Goal: Transaction & Acquisition: Download file/media

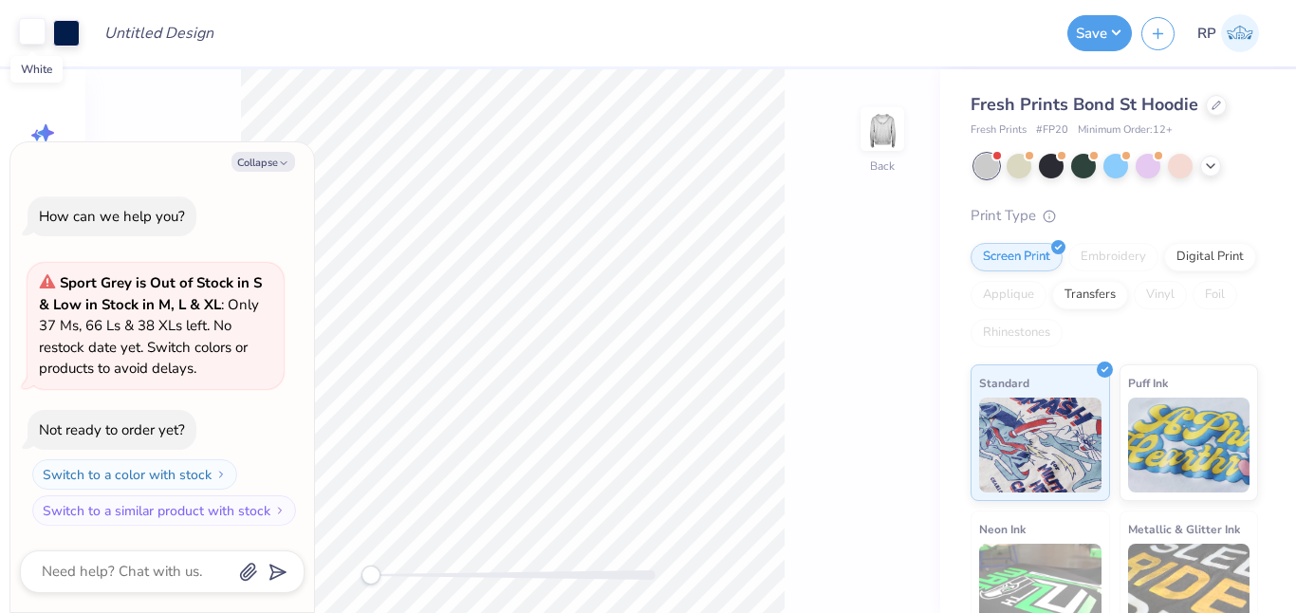
click at [33, 36] on div at bounding box center [32, 31] width 27 height 27
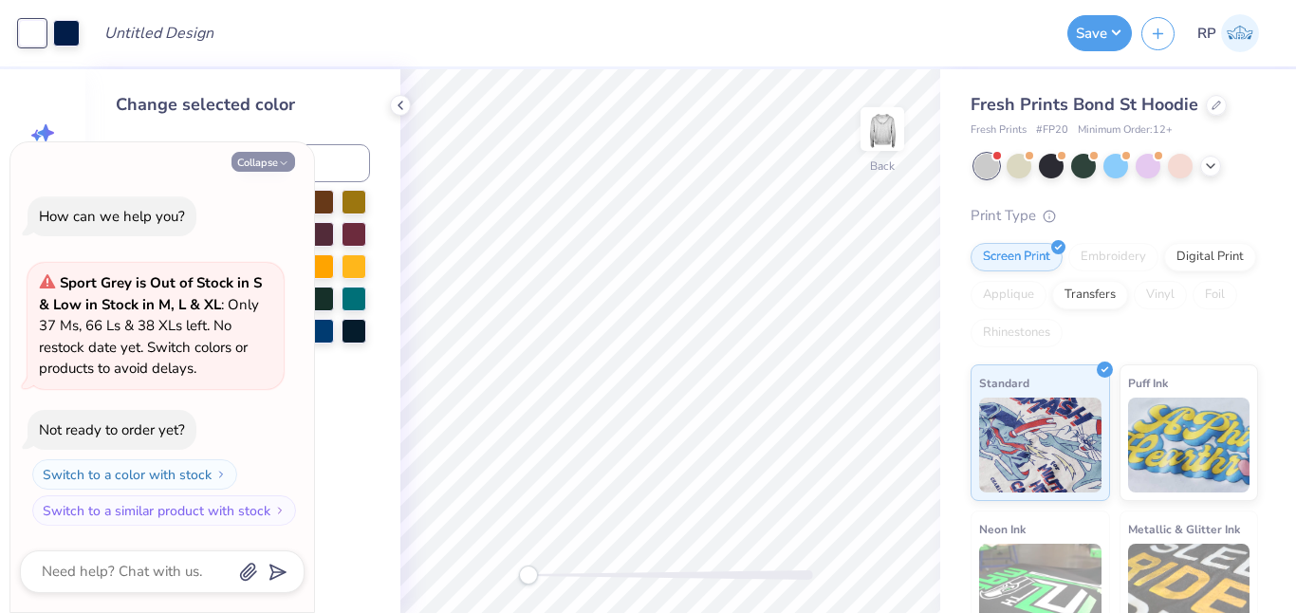
click at [278, 163] on icon "button" at bounding box center [283, 162] width 11 height 11
type textarea "x"
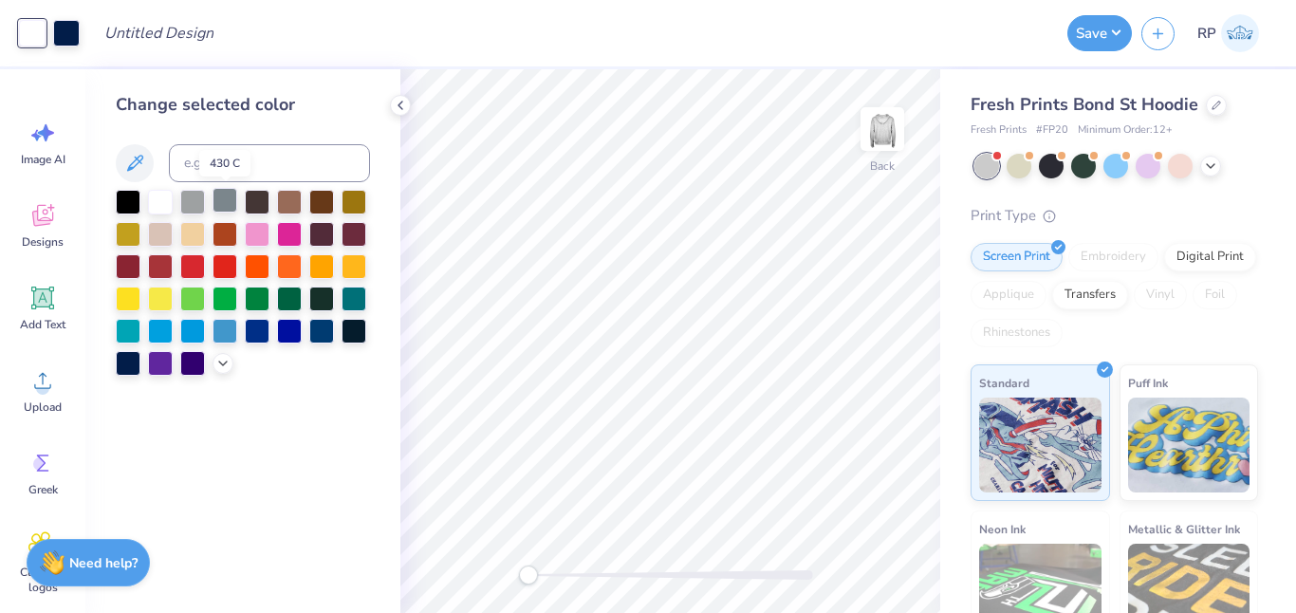
click at [229, 206] on div at bounding box center [225, 200] width 25 height 25
click at [68, 33] on div at bounding box center [66, 31] width 27 height 27
click at [138, 160] on icon at bounding box center [135, 163] width 16 height 16
click at [133, 362] on div at bounding box center [128, 361] width 25 height 25
click at [27, 40] on div at bounding box center [32, 31] width 27 height 27
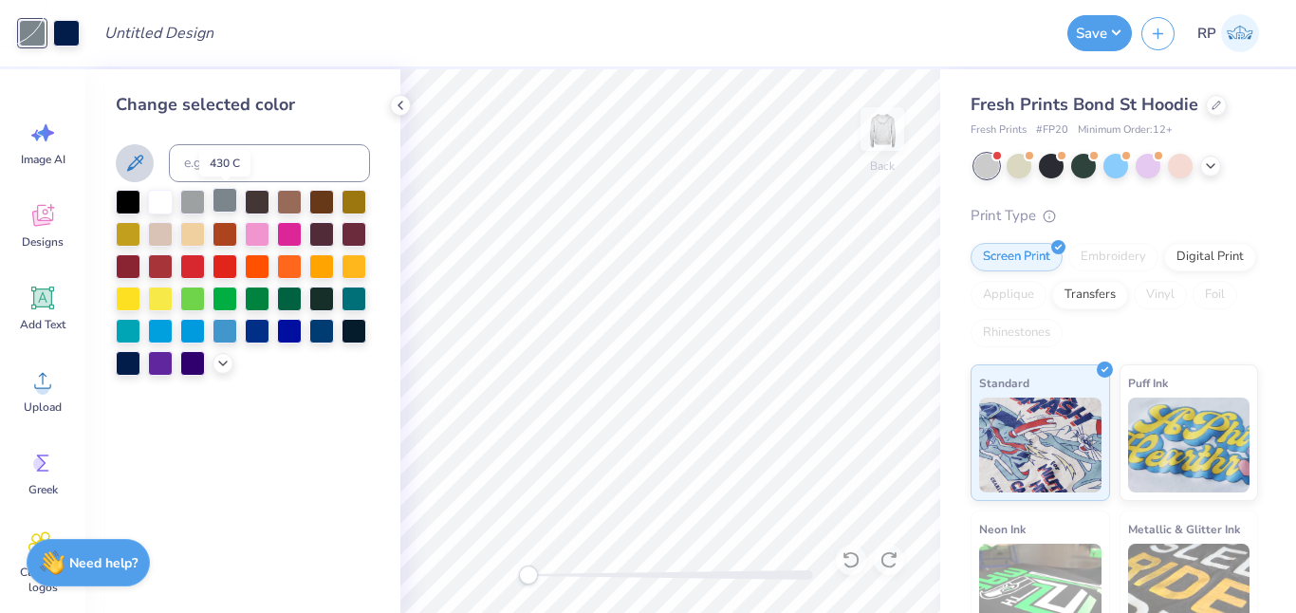
click at [225, 200] on div at bounding box center [225, 200] width 25 height 25
click at [192, 201] on div at bounding box center [192, 200] width 25 height 25
click at [225, 201] on div at bounding box center [225, 200] width 25 height 25
click at [192, 202] on div at bounding box center [192, 200] width 25 height 25
click at [29, 36] on div at bounding box center [32, 33] width 27 height 27
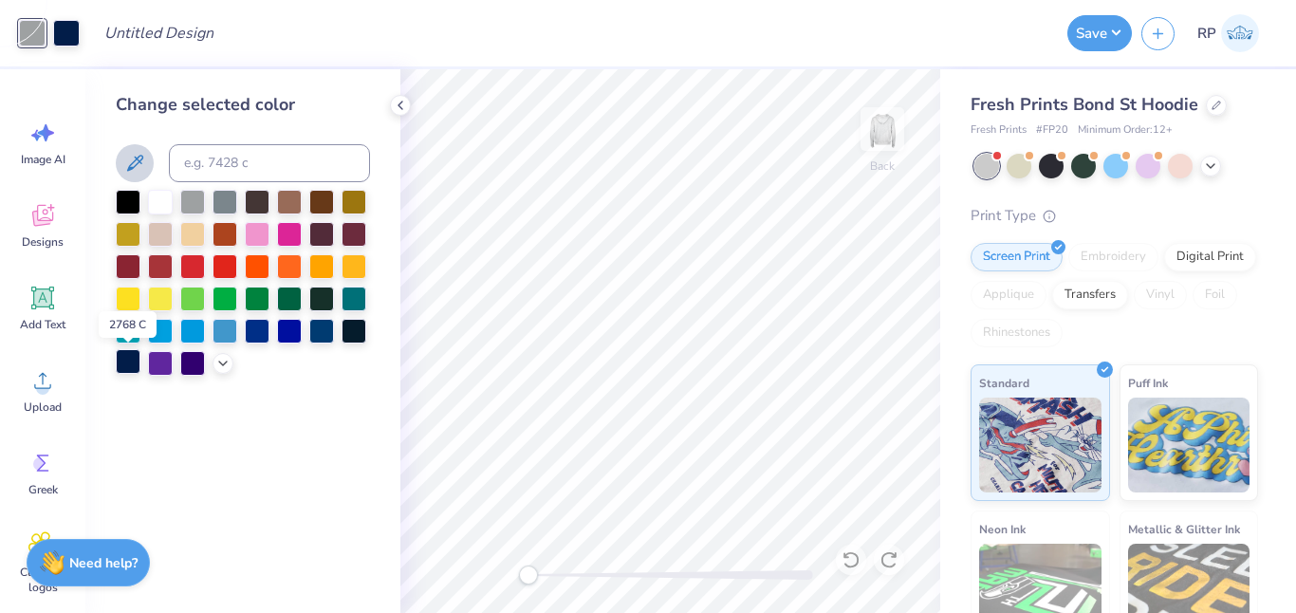
click at [128, 364] on div at bounding box center [128, 361] width 25 height 25
click at [405, 108] on icon at bounding box center [400, 105] width 15 height 15
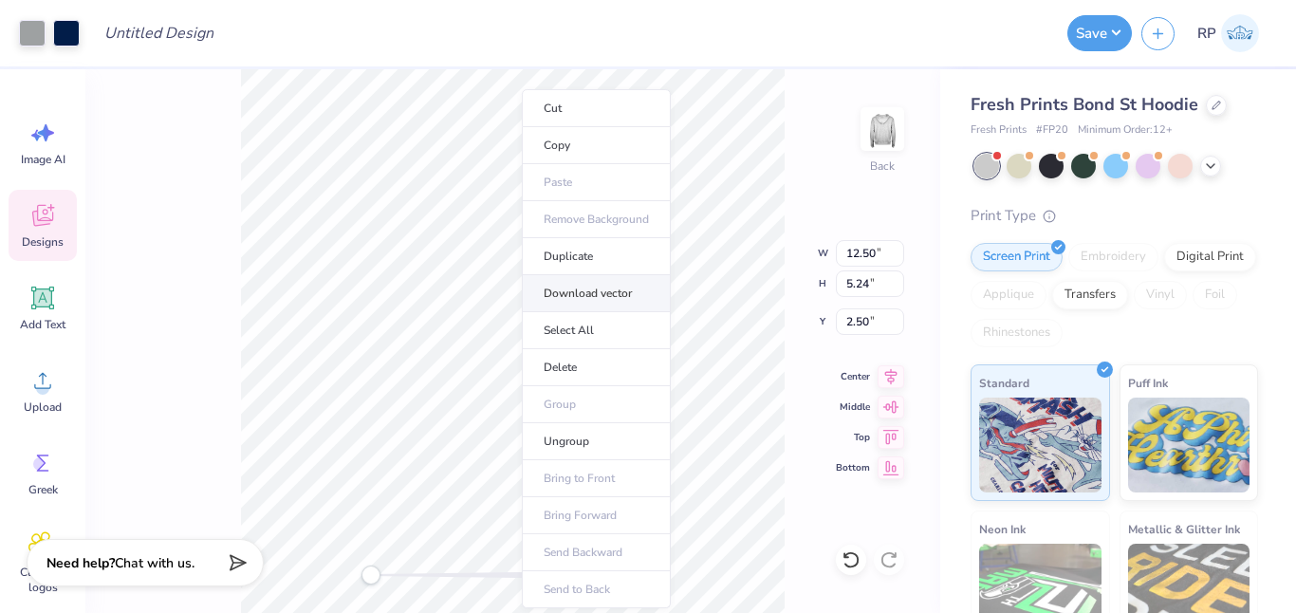
click at [596, 291] on li "Download vector" at bounding box center [596, 293] width 149 height 37
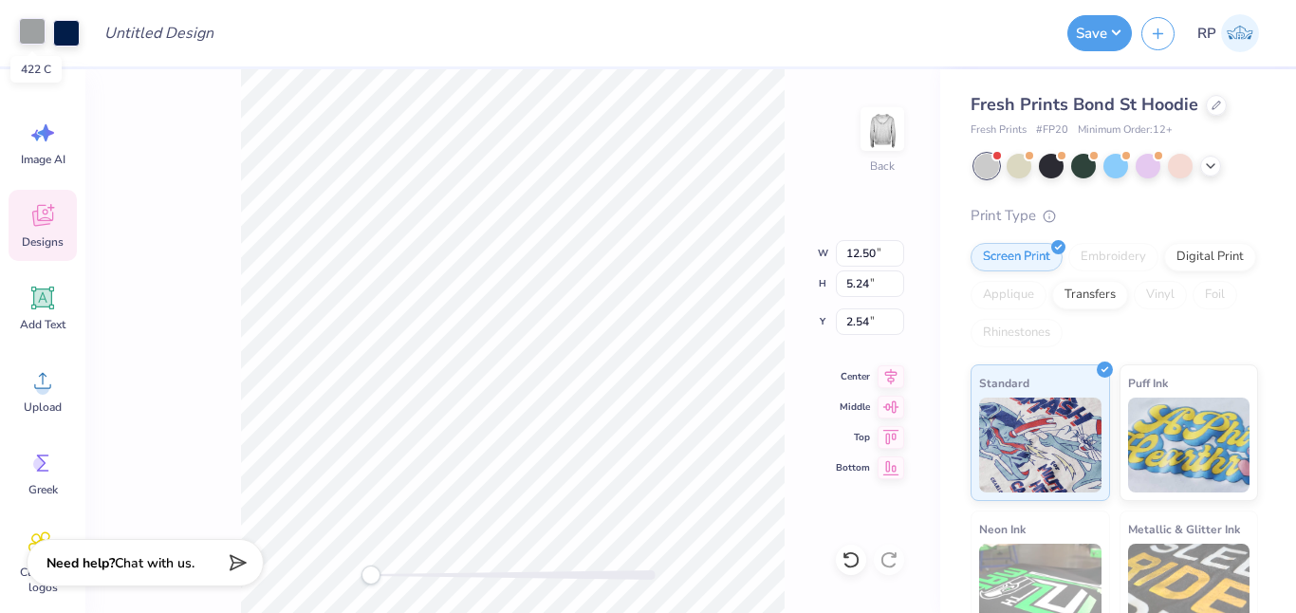
click at [38, 31] on div at bounding box center [32, 31] width 27 height 27
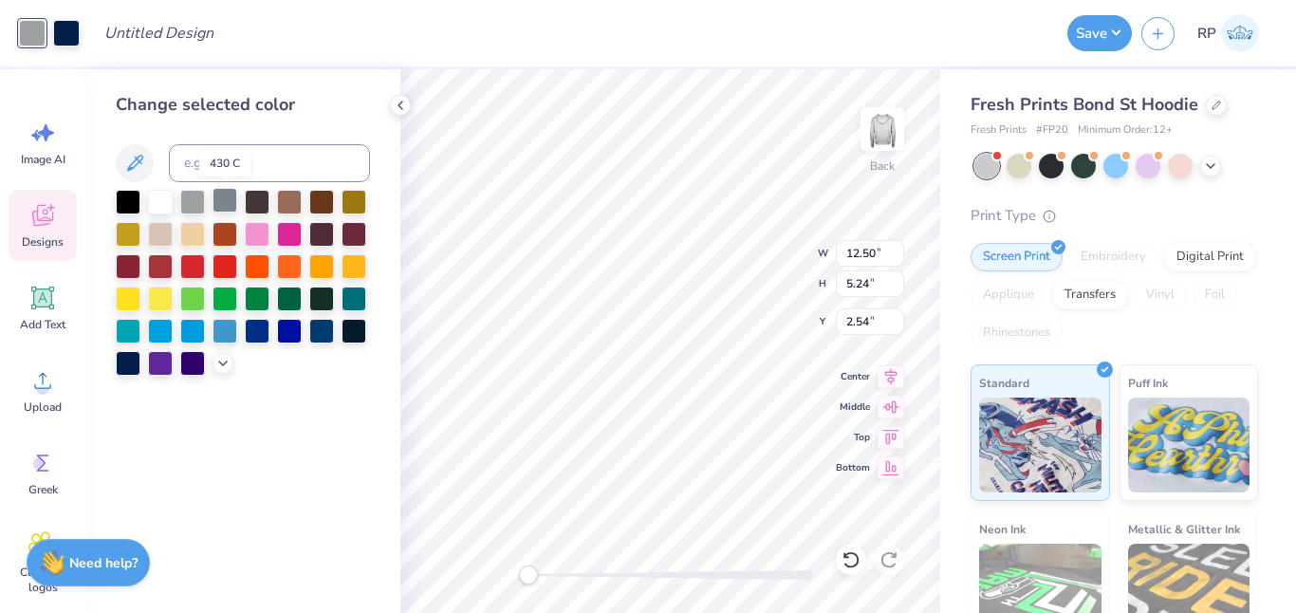
click at [229, 202] on div at bounding box center [225, 200] width 25 height 25
click at [223, 363] on icon at bounding box center [222, 361] width 15 height 15
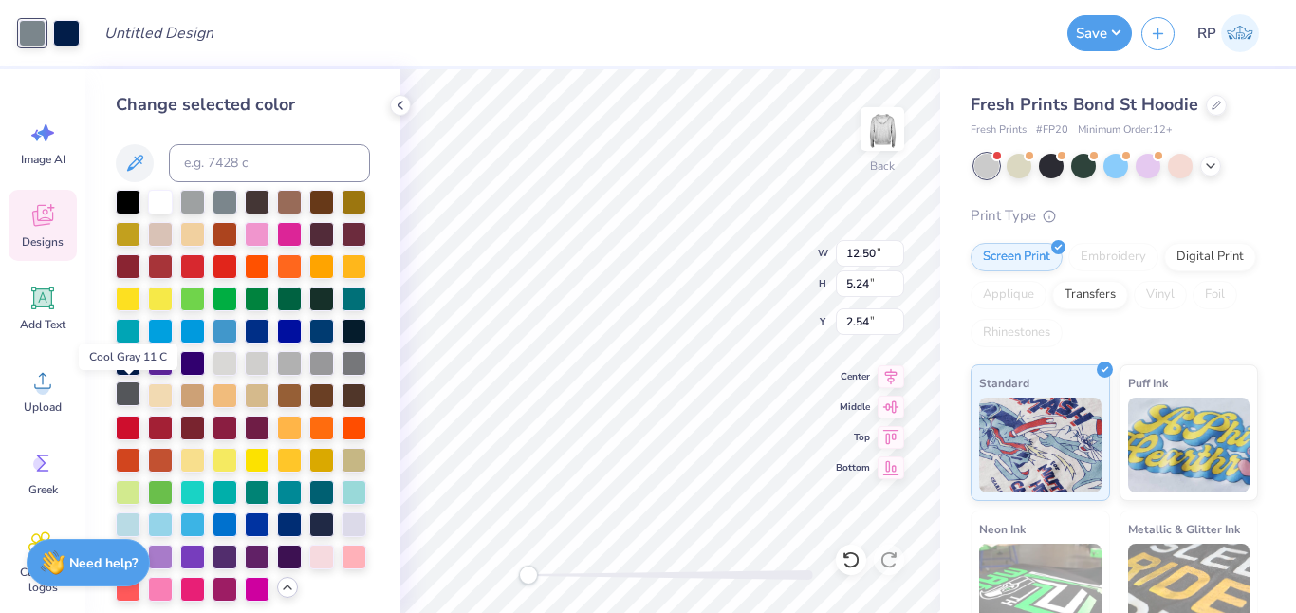
click at [126, 392] on div at bounding box center [128, 393] width 25 height 25
click at [227, 361] on div at bounding box center [225, 361] width 25 height 25
click at [164, 203] on div at bounding box center [160, 200] width 25 height 25
click at [358, 515] on div at bounding box center [354, 522] width 25 height 25
click at [158, 196] on div at bounding box center [160, 200] width 25 height 25
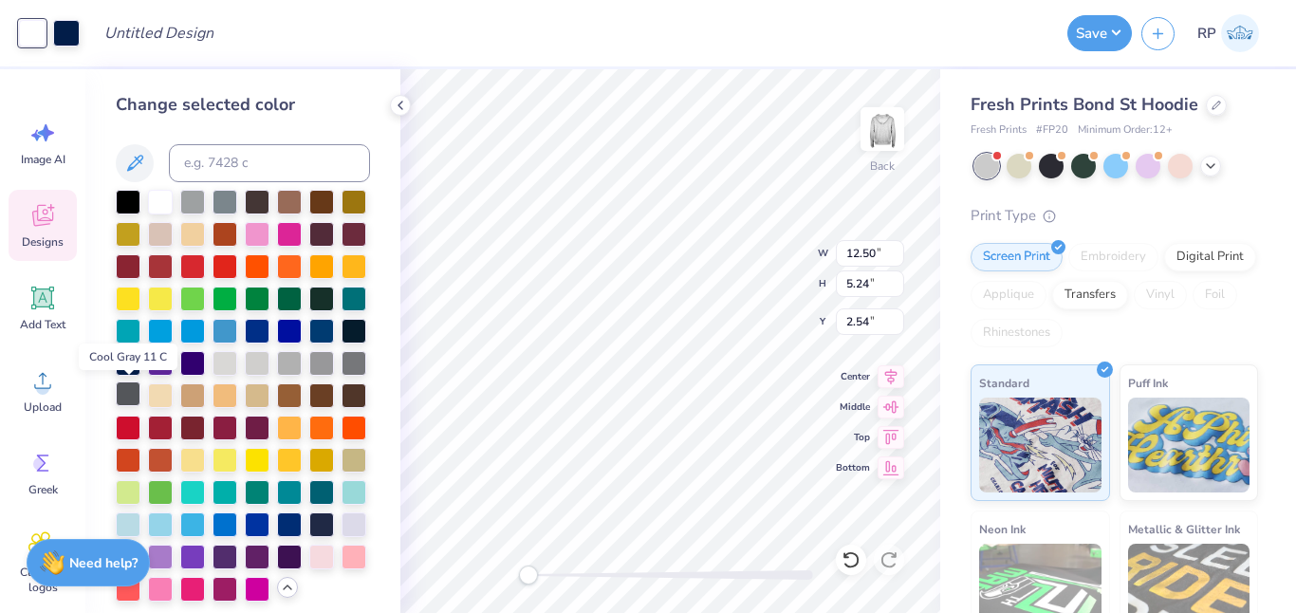
click at [130, 396] on div at bounding box center [128, 393] width 25 height 25
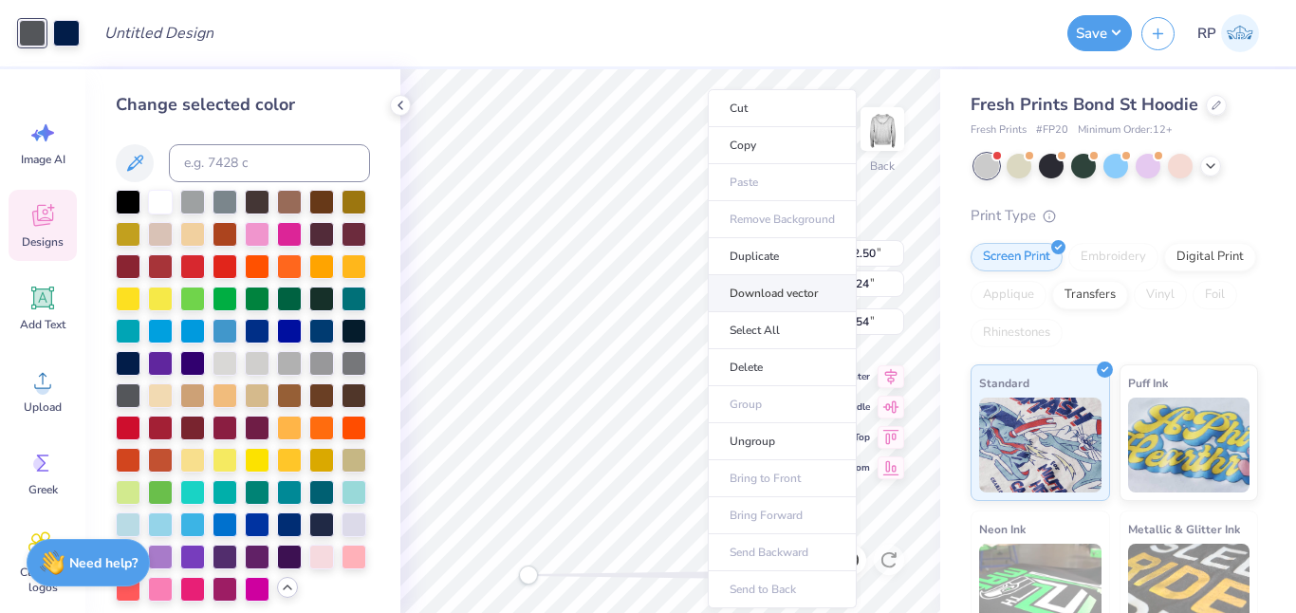
click at [758, 292] on li "Download vector" at bounding box center [782, 293] width 149 height 37
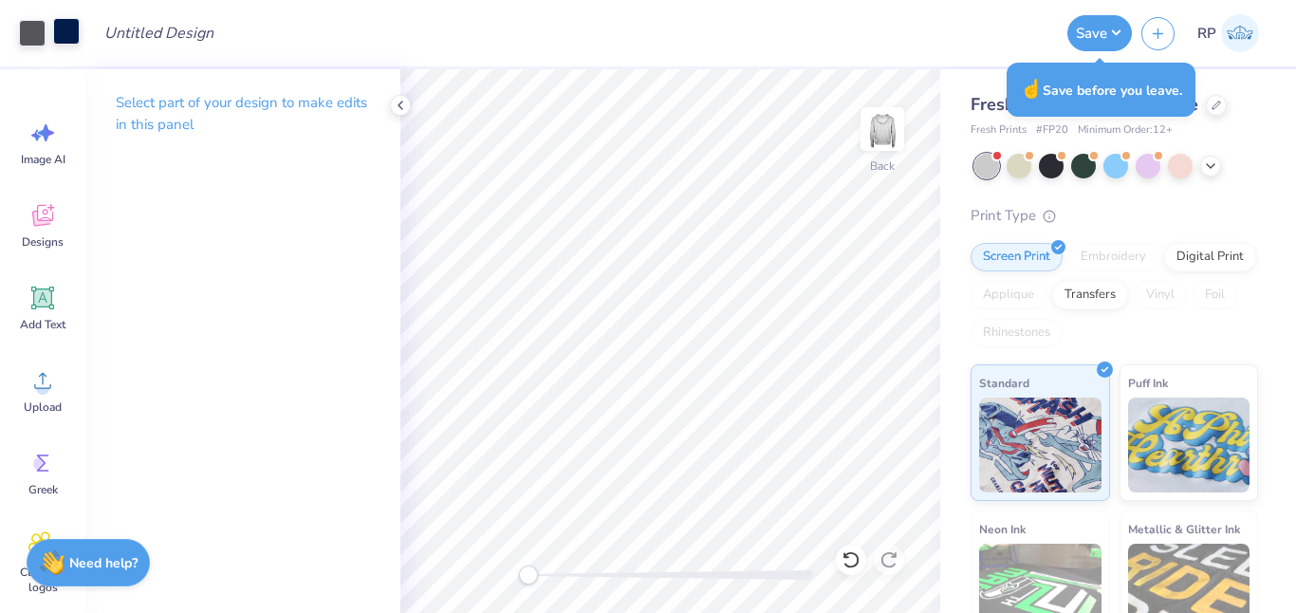
click at [71, 36] on div at bounding box center [66, 31] width 27 height 27
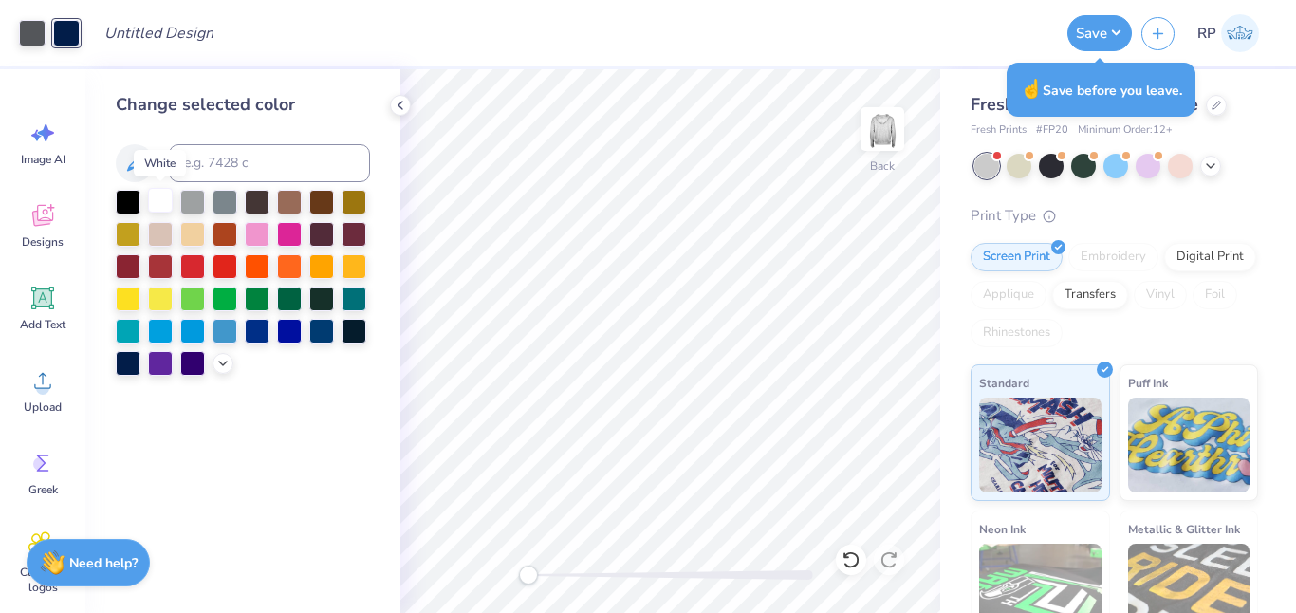
click at [161, 200] on div at bounding box center [160, 200] width 25 height 25
click at [35, 30] on div at bounding box center [32, 31] width 27 height 27
click at [131, 361] on div at bounding box center [128, 361] width 25 height 25
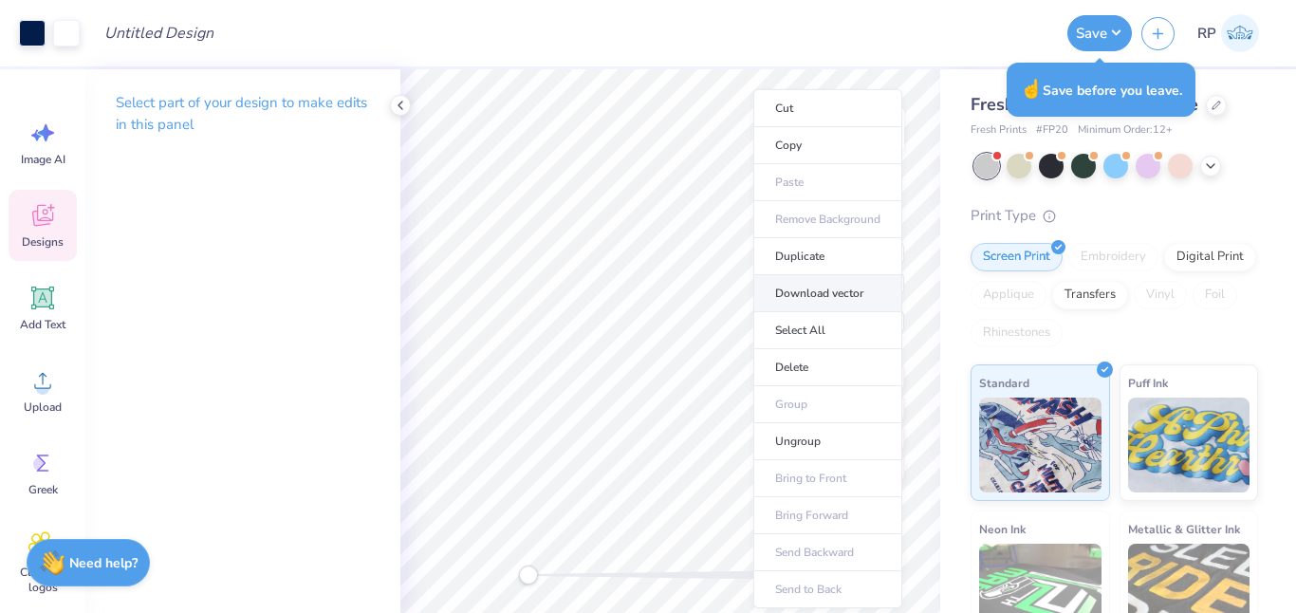
click at [807, 296] on li "Download vector" at bounding box center [827, 293] width 149 height 37
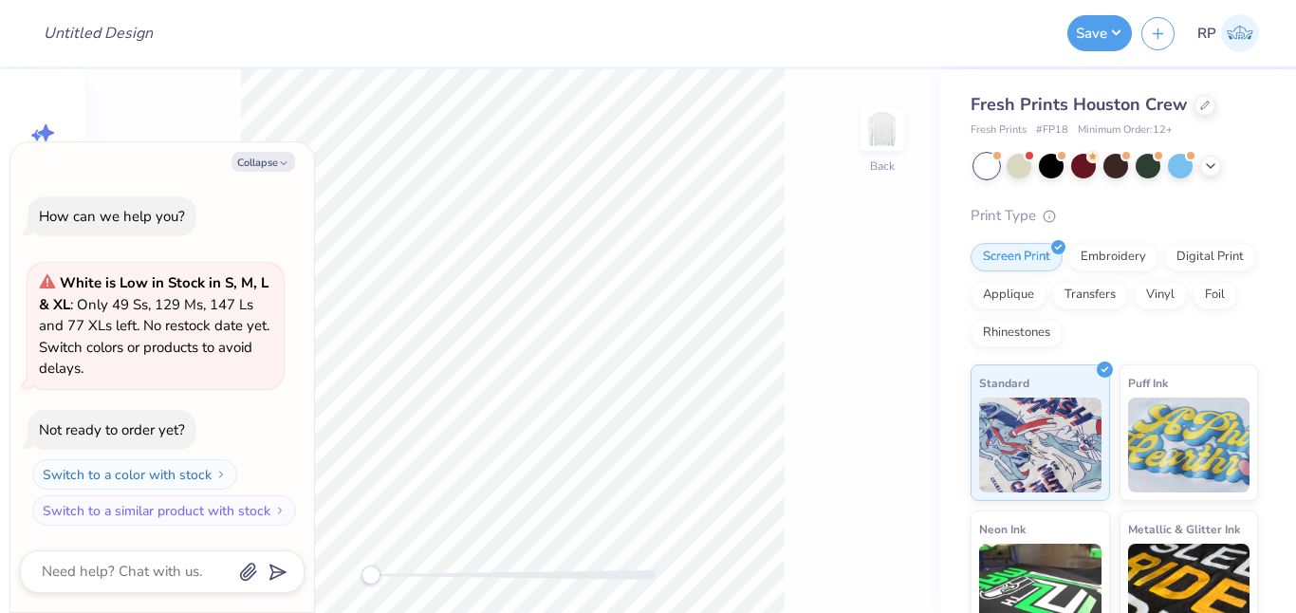
type textarea "x"
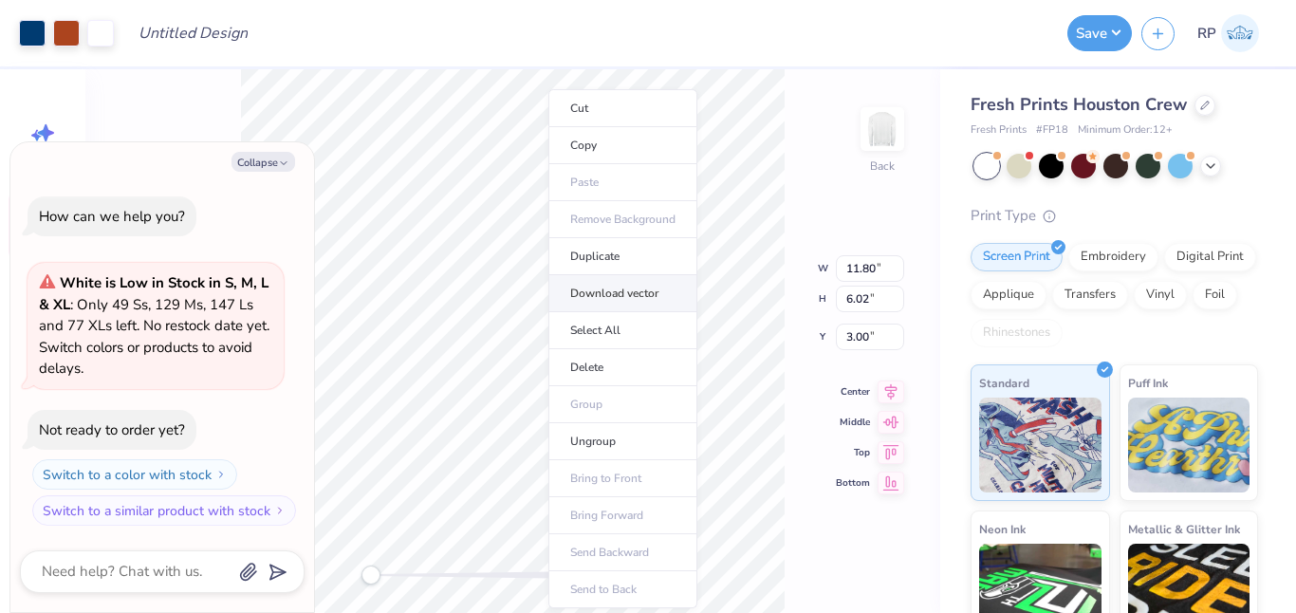
click at [603, 291] on li "Download vector" at bounding box center [622, 293] width 149 height 37
